Goal: Transaction & Acquisition: Purchase product/service

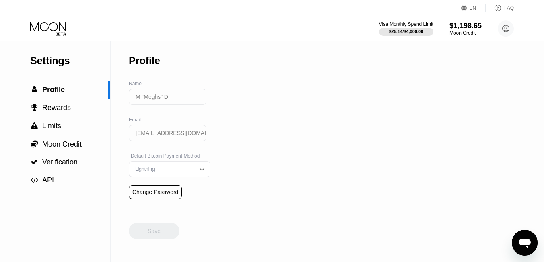
click at [73, 217] on div "Settings  Profile  Rewards  Limits  Moon Credit  Verification  API" at bounding box center [55, 151] width 111 height 221
click at [60, 25] on icon at bounding box center [48, 29] width 37 height 14
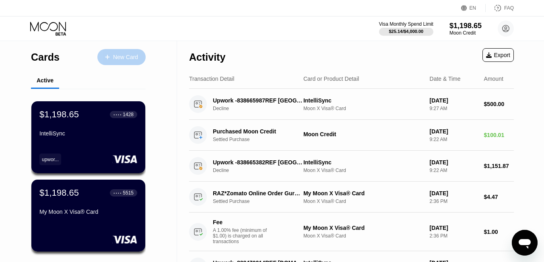
click at [119, 57] on div "New Card" at bounding box center [125, 57] width 25 height 7
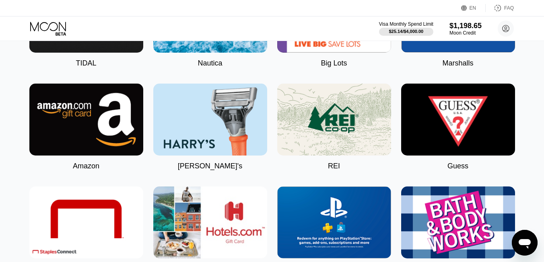
scroll to position [1324, 0]
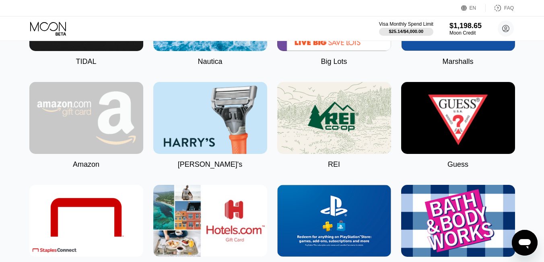
click at [71, 121] on img at bounding box center [86, 118] width 114 height 72
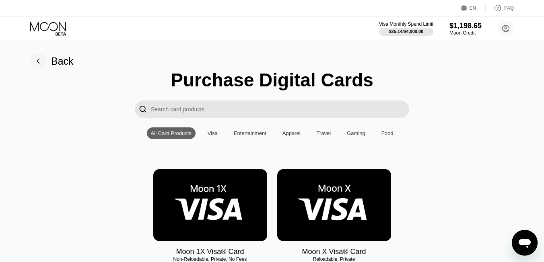
type input "0"
click at [221, 134] on div "All Card Products Visa Entertainment Apparel Travel Gaming Food" at bounding box center [272, 134] width 251 height 12
click at [214, 131] on div "Visa" at bounding box center [213, 133] width 10 height 6
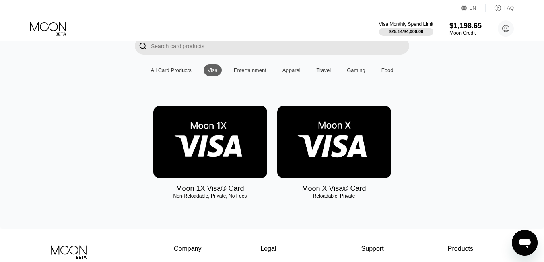
scroll to position [68, 0]
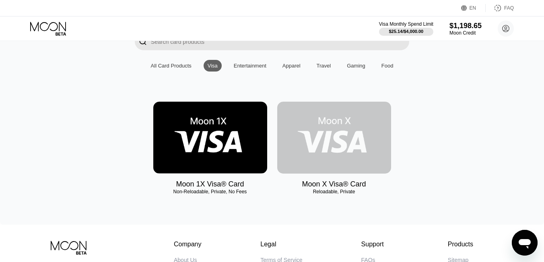
click at [330, 138] on img at bounding box center [334, 138] width 114 height 72
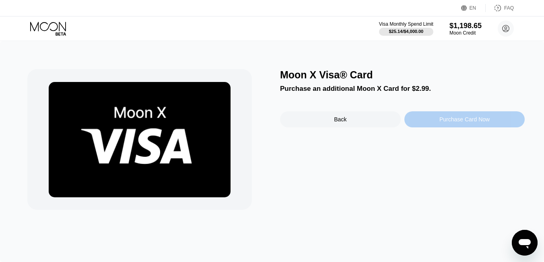
click at [453, 122] on div "Purchase Card Now" at bounding box center [465, 119] width 50 height 6
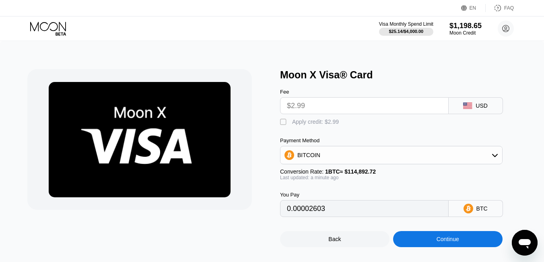
click at [368, 109] on input "$2.99" at bounding box center [364, 106] width 155 height 16
click at [322, 158] on div "BITCOIN" at bounding box center [392, 155] width 222 height 16
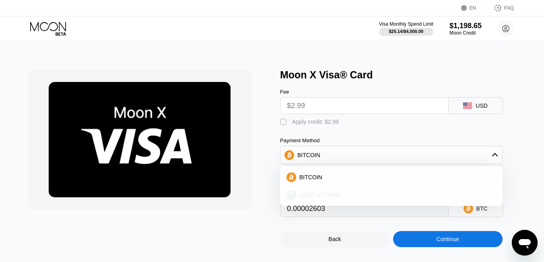
click at [314, 194] on span "USDT on TRON" at bounding box center [319, 195] width 41 height 6
type input "3.02"
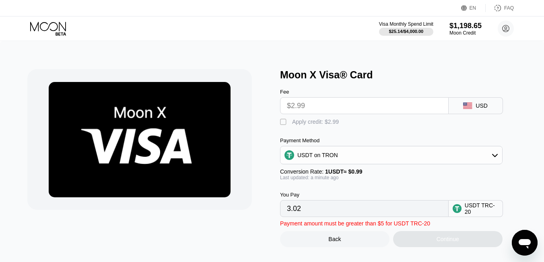
click at [314, 209] on input "3.02" at bounding box center [364, 209] width 155 height 16
drag, startPoint x: 320, startPoint y: 109, endPoint x: 281, endPoint y: 105, distance: 38.9
click at [281, 105] on div "$2.99" at bounding box center [364, 105] width 169 height 17
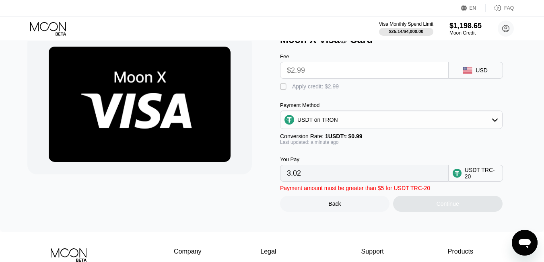
scroll to position [37, 0]
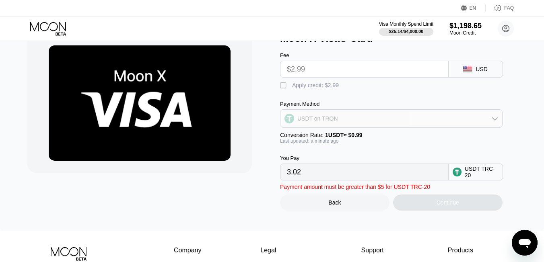
click at [339, 118] on div "USDT on TRON" at bounding box center [392, 119] width 222 height 16
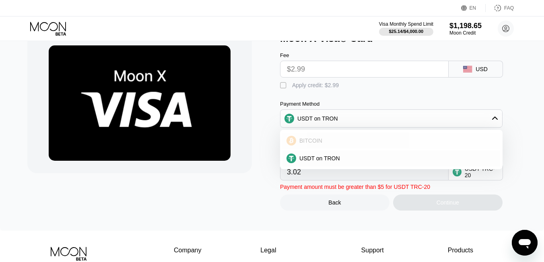
click at [325, 147] on div "BITCOIN" at bounding box center [392, 141] width 218 height 16
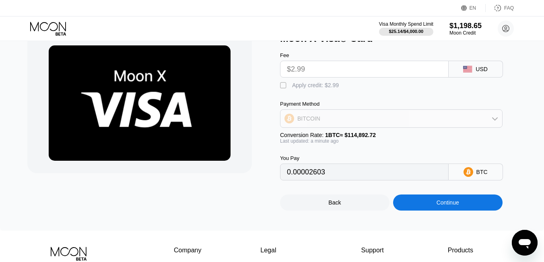
click at [346, 112] on div "BITCOIN" at bounding box center [392, 119] width 222 height 16
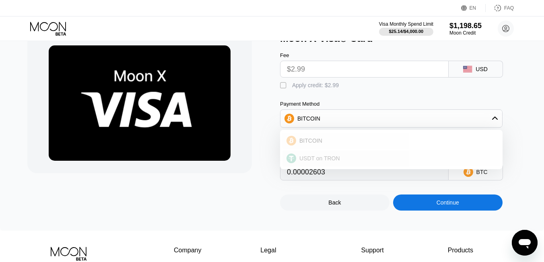
drag, startPoint x: 322, startPoint y: 146, endPoint x: 322, endPoint y: 161, distance: 14.5
click at [322, 161] on div "BITCOIN USDT on TRON" at bounding box center [391, 149] width 223 height 39
click at [322, 161] on span "USDT on TRON" at bounding box center [319, 158] width 41 height 6
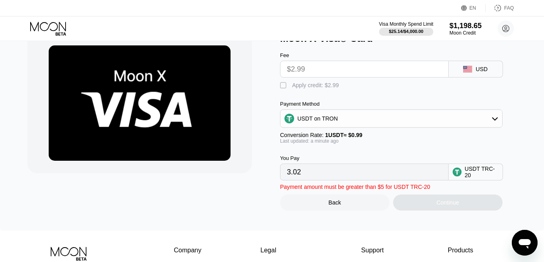
click at [283, 86] on div "" at bounding box center [284, 86] width 8 height 8
click at [296, 176] on input "0.00" at bounding box center [364, 172] width 155 height 16
click at [419, 202] on div "Continue" at bounding box center [447, 203] width 109 height 16
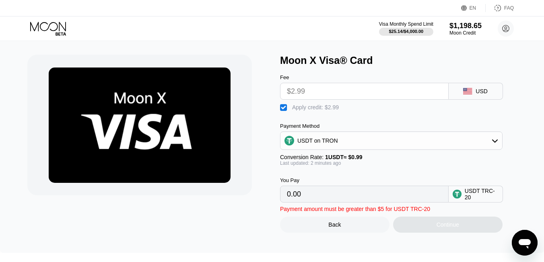
scroll to position [13, 0]
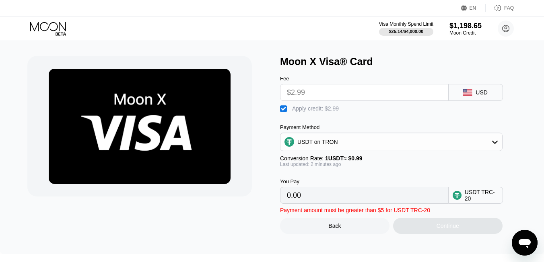
click at [307, 93] on input "$2.99" at bounding box center [364, 93] width 155 height 16
drag, startPoint x: 307, startPoint y: 93, endPoint x: 279, endPoint y: 93, distance: 28.6
click at [279, 93] on div "Moon X Visa® Card Fee $2.99 USD  Apply credit: $2.99 Payment Method USDT on TR…" at bounding box center [272, 145] width 490 height 178
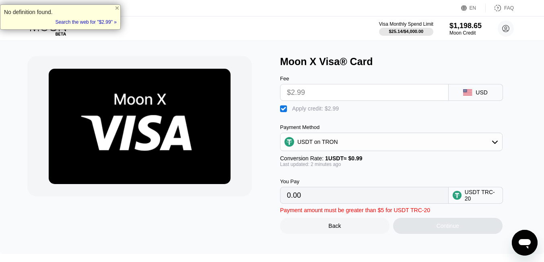
click at [285, 109] on div "" at bounding box center [284, 109] width 8 height 8
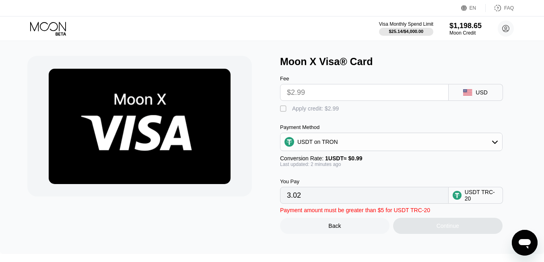
drag, startPoint x: 314, startPoint y: 93, endPoint x: 275, endPoint y: 95, distance: 38.7
click at [275, 95] on div "Moon X Visa® Card Fee $2.99 USD  Apply credit: $2.99 Payment Method USDT on TR…" at bounding box center [272, 145] width 490 height 178
click at [465, 196] on div "USDT TRC-20" at bounding box center [482, 195] width 34 height 13
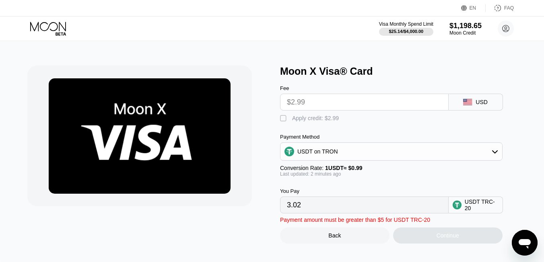
scroll to position [3, 0]
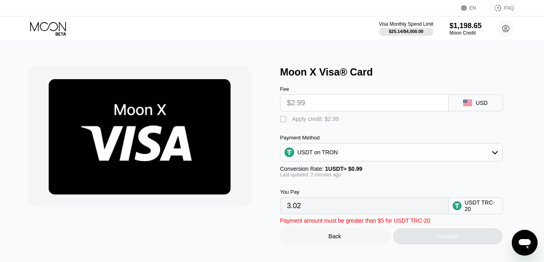
click at [306, 123] on div " Apply credit: $2.99" at bounding box center [311, 120] width 63 height 8
click at [337, 155] on div "USDT on TRON" at bounding box center [317, 152] width 41 height 6
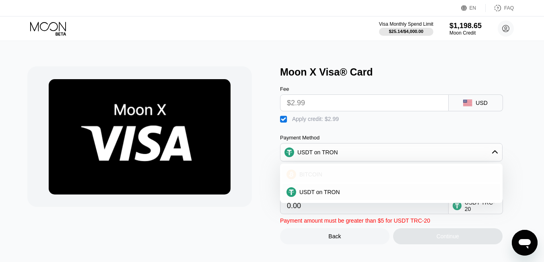
click at [324, 174] on div "BITCOIN" at bounding box center [396, 174] width 200 height 6
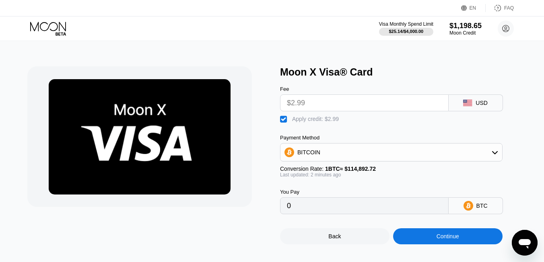
drag, startPoint x: 299, startPoint y: 207, endPoint x: 273, endPoint y: 205, distance: 26.2
click at [273, 205] on div "Moon X Visa® Card Fee $2.99 USD  Apply credit: $2.99 Payment Method BITCOIN Co…" at bounding box center [272, 155] width 490 height 178
click at [474, 209] on div "BTC" at bounding box center [476, 206] width 54 height 17
click at [355, 151] on div "BITCOIN" at bounding box center [392, 153] width 222 height 16
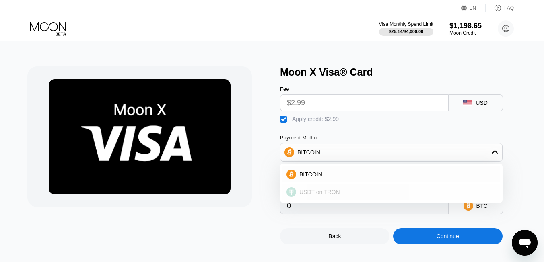
click at [314, 194] on span "USDT on TRON" at bounding box center [319, 192] width 41 height 6
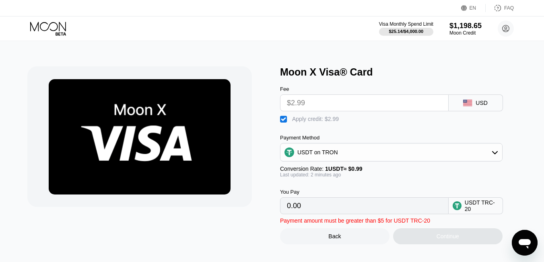
click at [292, 120] on div "Apply credit: $2.99" at bounding box center [315, 119] width 47 height 6
click at [311, 101] on input "$2.99" at bounding box center [364, 103] width 155 height 16
click at [300, 207] on input "3.02" at bounding box center [364, 206] width 155 height 16
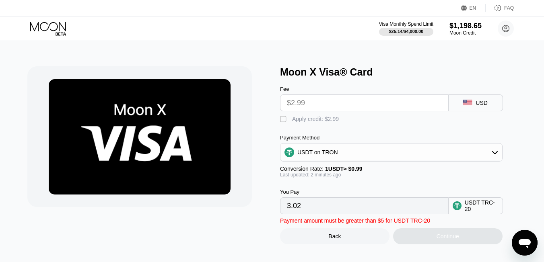
click at [300, 207] on input "3.02" at bounding box center [364, 206] width 155 height 16
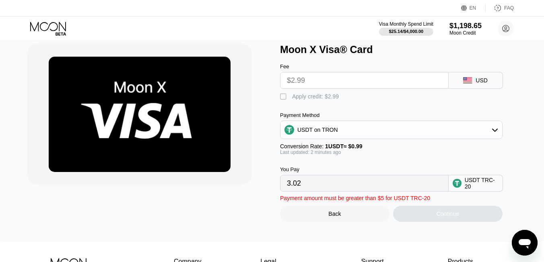
scroll to position [27, 0]
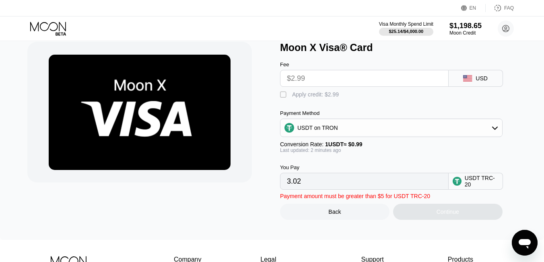
click at [283, 95] on div "" at bounding box center [284, 95] width 8 height 8
type input "0.00"
click at [423, 206] on div "Continue" at bounding box center [447, 212] width 109 height 16
click at [429, 209] on div "Continue" at bounding box center [447, 212] width 109 height 16
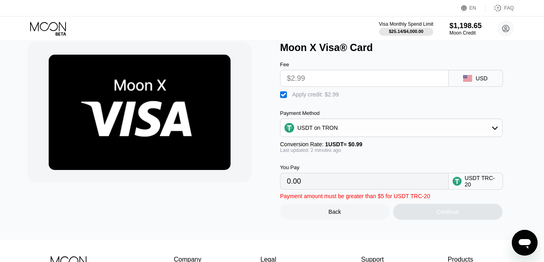
click at [429, 209] on div "Continue" at bounding box center [447, 212] width 109 height 16
click at [461, 82] on div "USD" at bounding box center [476, 78] width 54 height 17
click at [467, 82] on div "USD" at bounding box center [476, 78] width 54 height 17
click at [324, 79] on input "$2.99" at bounding box center [364, 78] width 155 height 16
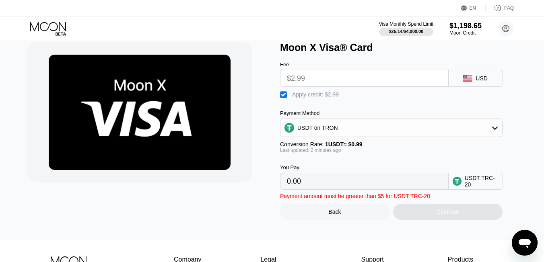
click at [324, 79] on input "$2.99" at bounding box center [364, 78] width 155 height 16
click at [306, 178] on input "0.00" at bounding box center [364, 181] width 155 height 16
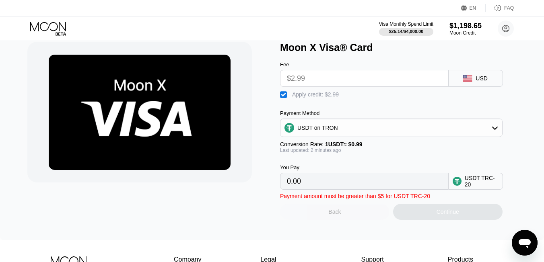
click at [318, 219] on div "Back" at bounding box center [334, 212] width 109 height 16
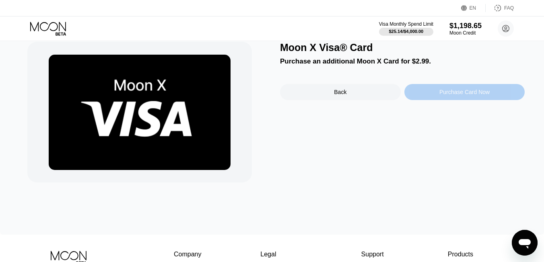
click at [441, 95] on div "Purchase Card Now" at bounding box center [465, 92] width 50 height 6
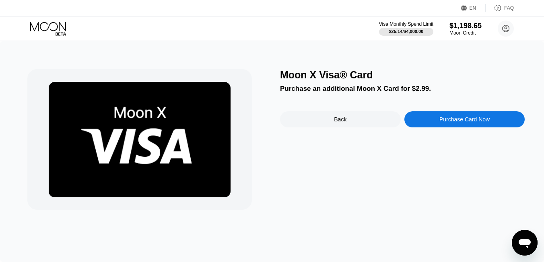
click at [471, 118] on div "Purchase Card Now" at bounding box center [465, 119] width 50 height 6
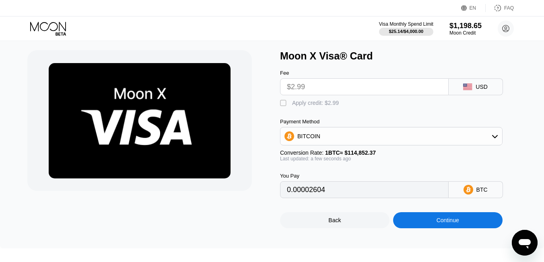
scroll to position [20, 0]
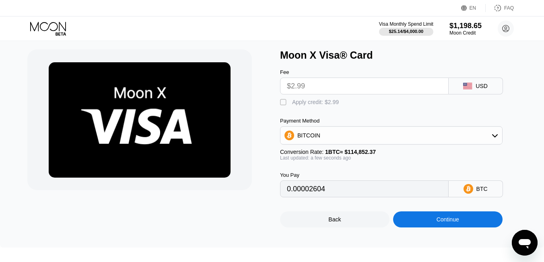
click at [282, 105] on div "" at bounding box center [284, 103] width 8 height 8
type input "0"
click at [295, 191] on input "0" at bounding box center [364, 189] width 155 height 16
click at [442, 216] on div "Continue" at bounding box center [447, 220] width 109 height 16
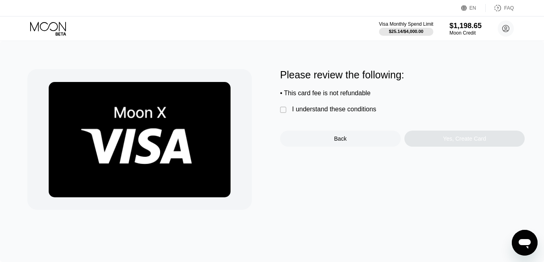
click at [311, 114] on div " I understand these conditions" at bounding box center [330, 110] width 100 height 8
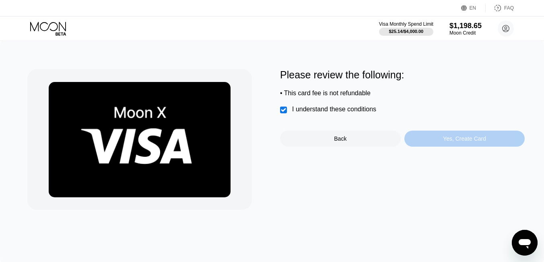
click at [463, 142] on div "Yes, Create Card" at bounding box center [464, 139] width 43 height 6
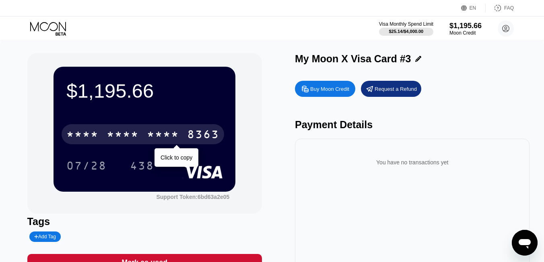
click at [182, 140] on div "* * * * * * * * * * * * 8363" at bounding box center [143, 134] width 163 height 20
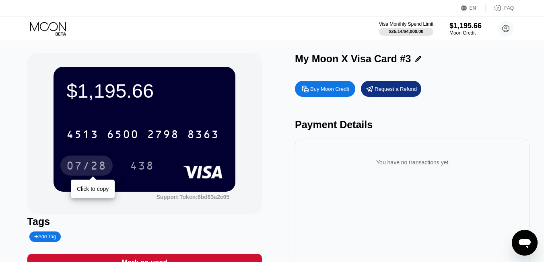
click at [95, 169] on div "07/28" at bounding box center [86, 167] width 40 height 13
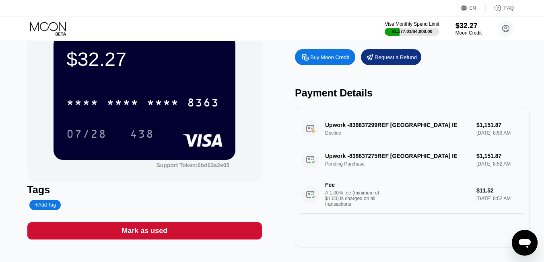
scroll to position [21, 0]
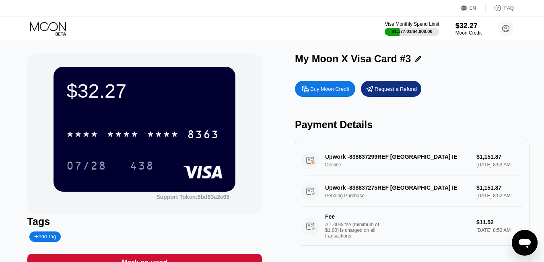
click at [344, 198] on div "Upwork -838837275REF [GEOGRAPHIC_DATA] IE Pending Purchase $1,151.87 [DATE] 8:5…" at bounding box center [412, 211] width 222 height 70
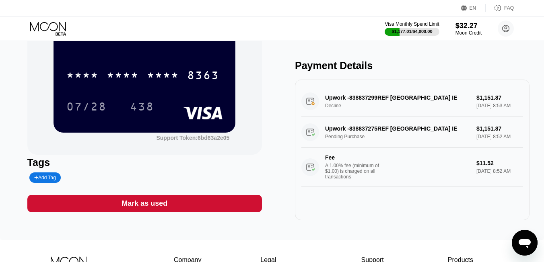
scroll to position [69, 0]
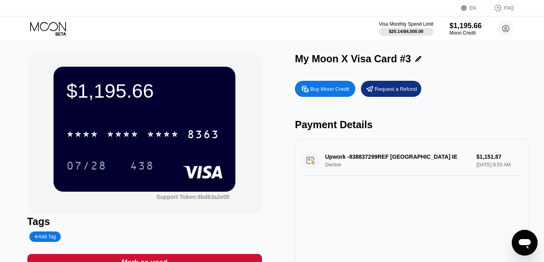
click at [317, 157] on div "Upwork -838837299REF [GEOGRAPHIC_DATA] IE Decline $1,151.87 [DATE] 8:53 AM" at bounding box center [412, 160] width 222 height 31
click at [212, 198] on div "Support Token: 6bd63a2e05" at bounding box center [192, 197] width 73 height 6
click at [357, 155] on div "Upwork -838837299REF [GEOGRAPHIC_DATA] IE Decline $1,151.87 [DATE] 8:53 AM" at bounding box center [412, 160] width 222 height 31
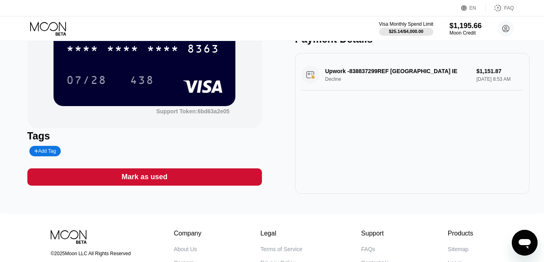
scroll to position [91, 0]
